Goal: Task Accomplishment & Management: Use online tool/utility

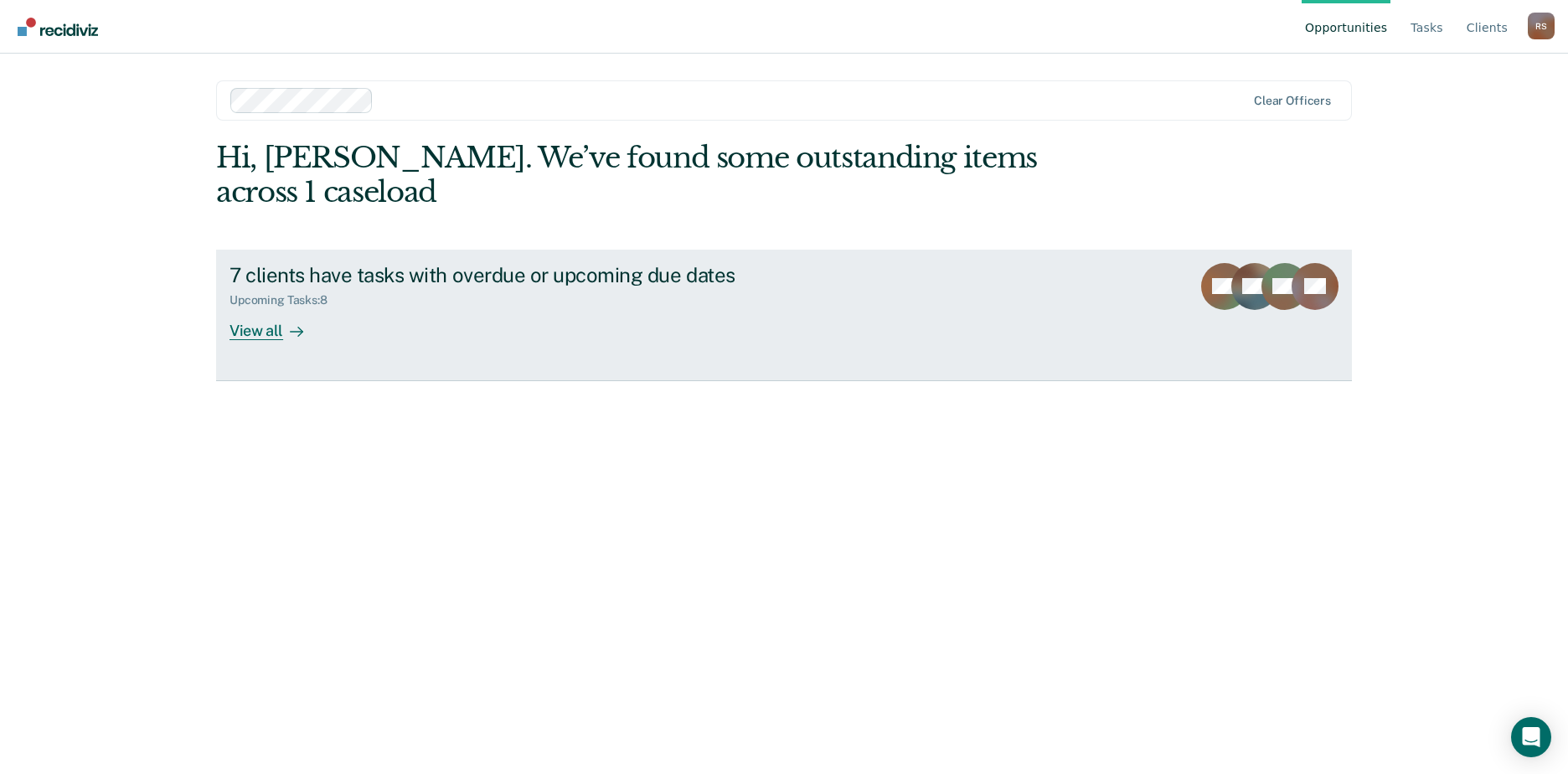
click at [250, 308] on div "View all" at bounding box center [277, 324] width 94 height 33
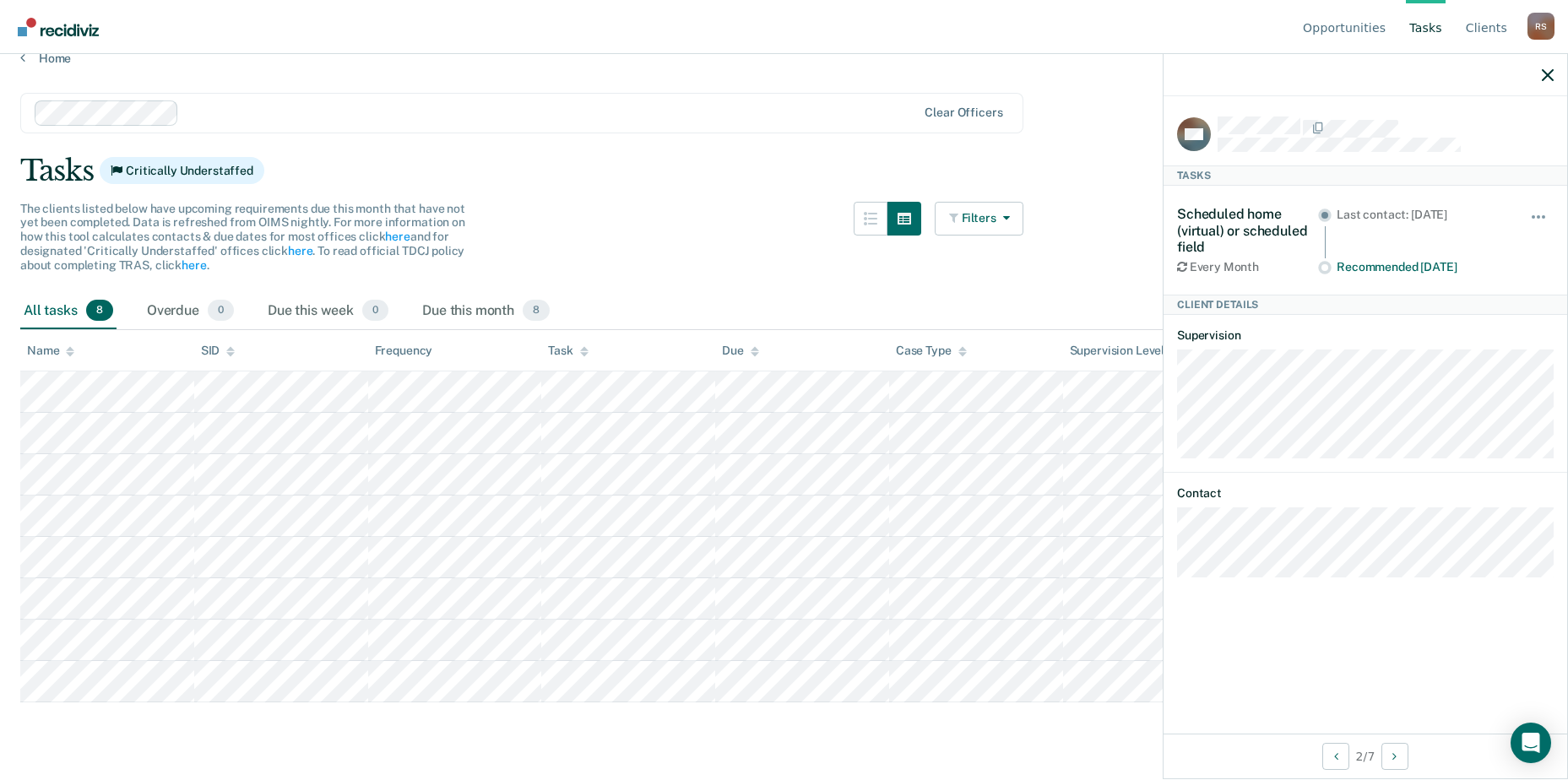
scroll to position [23, 0]
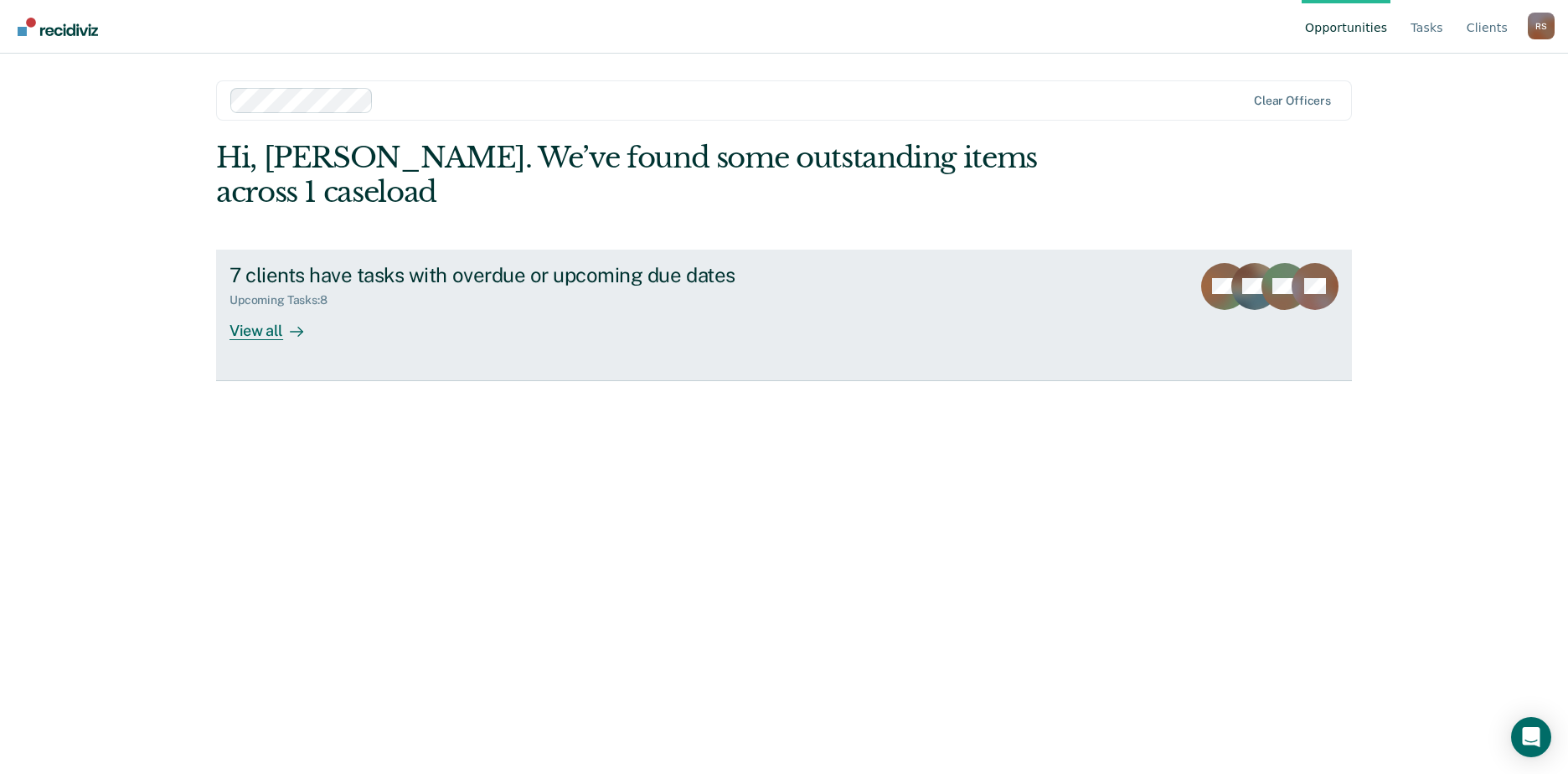
click at [261, 308] on div "View all" at bounding box center [277, 324] width 94 height 33
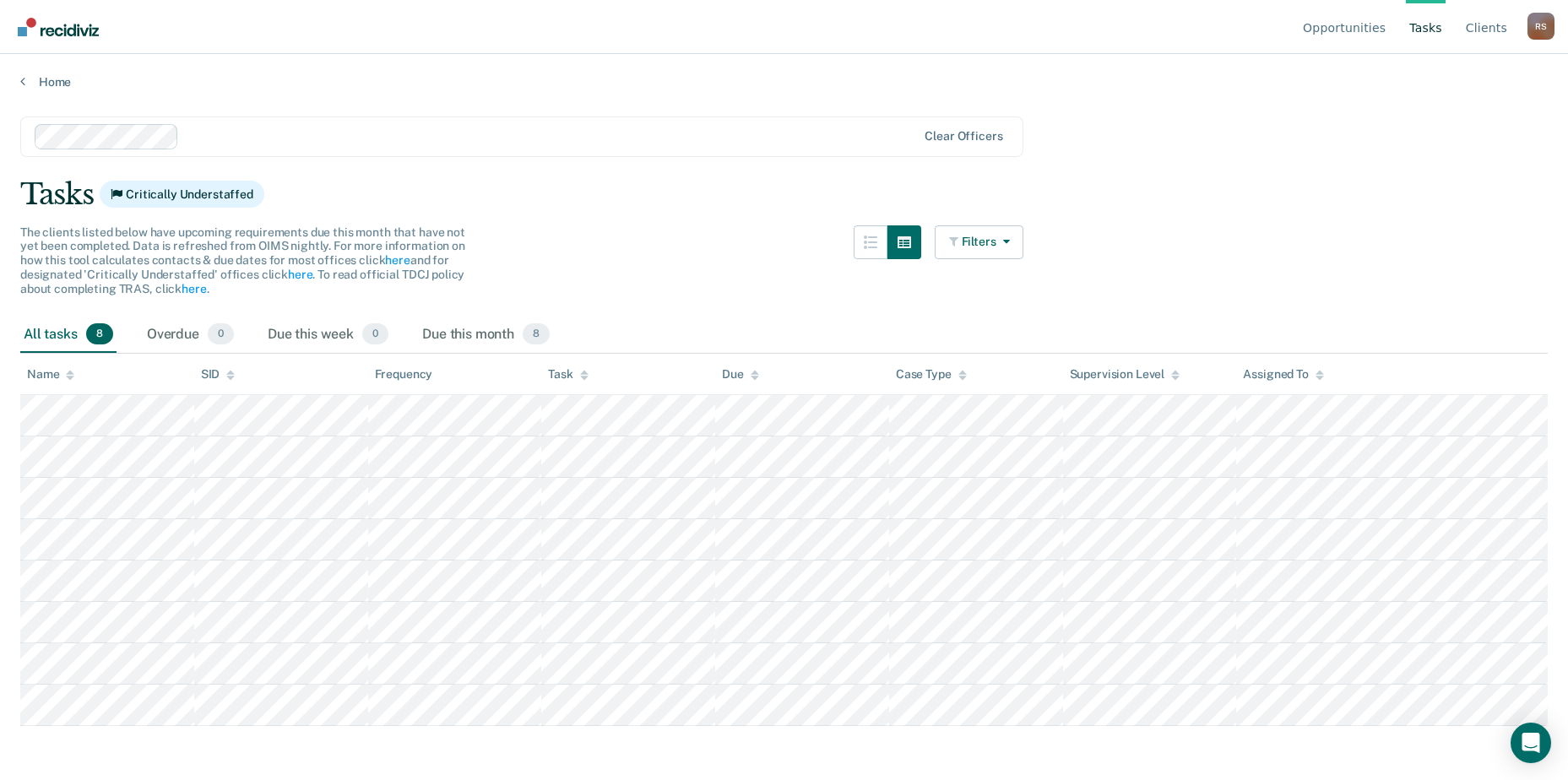
click at [1328, 177] on div "Tasks Critically Understaffed" at bounding box center [784, 194] width 1527 height 35
